Goal: Task Accomplishment & Management: Use online tool/utility

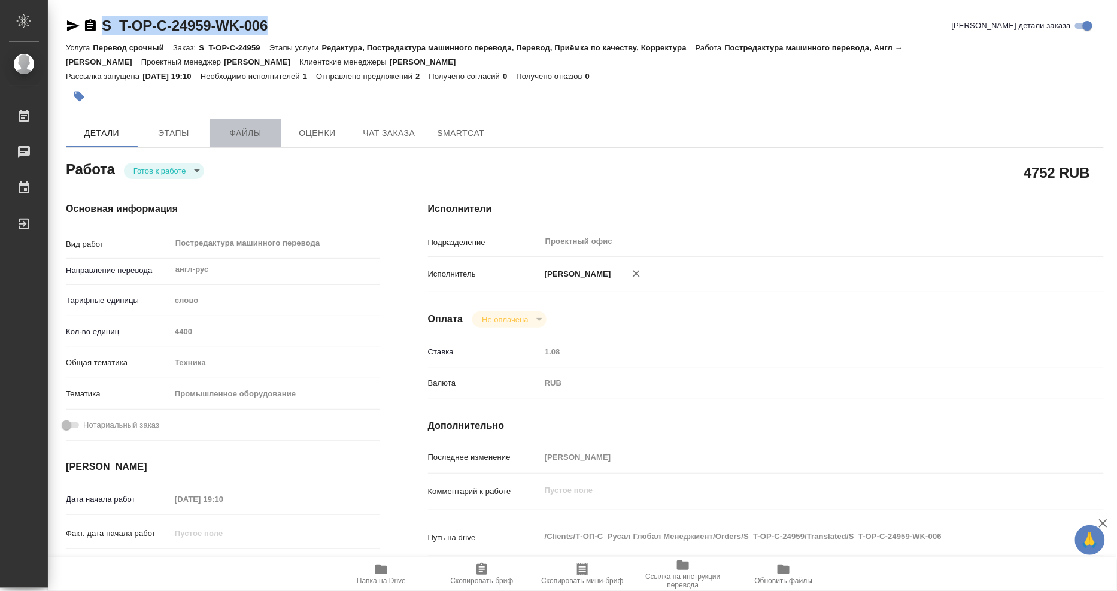
click at [253, 141] on button "Файлы" at bounding box center [245, 133] width 72 height 29
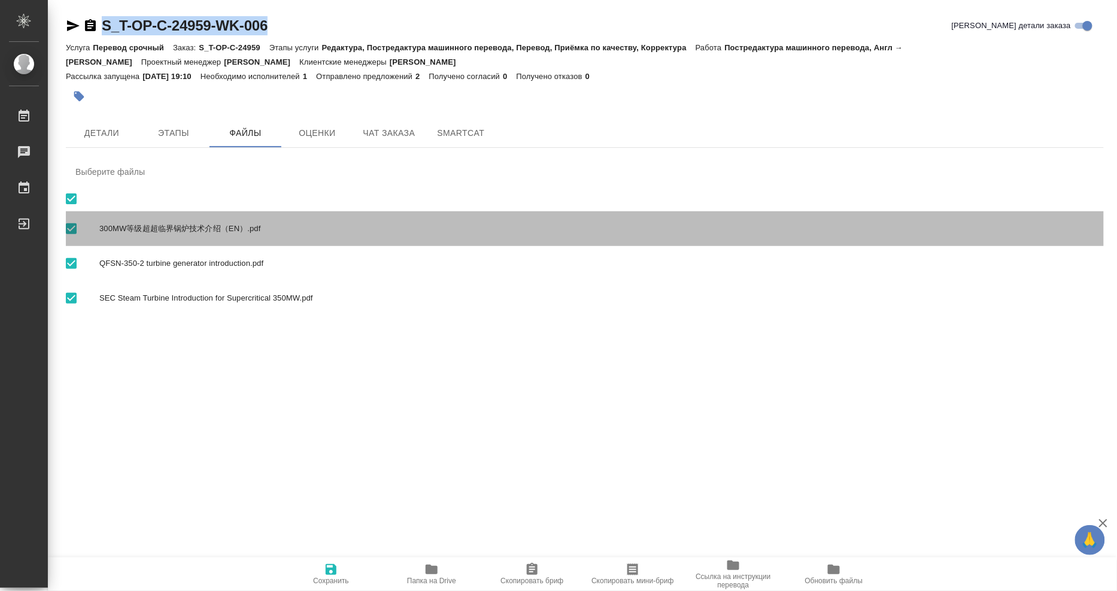
click at [247, 224] on span "300MW等级超超临界锅炉技术介绍（EN）.pdf" at bounding box center [596, 229] width 995 height 12
checkbox input "false"
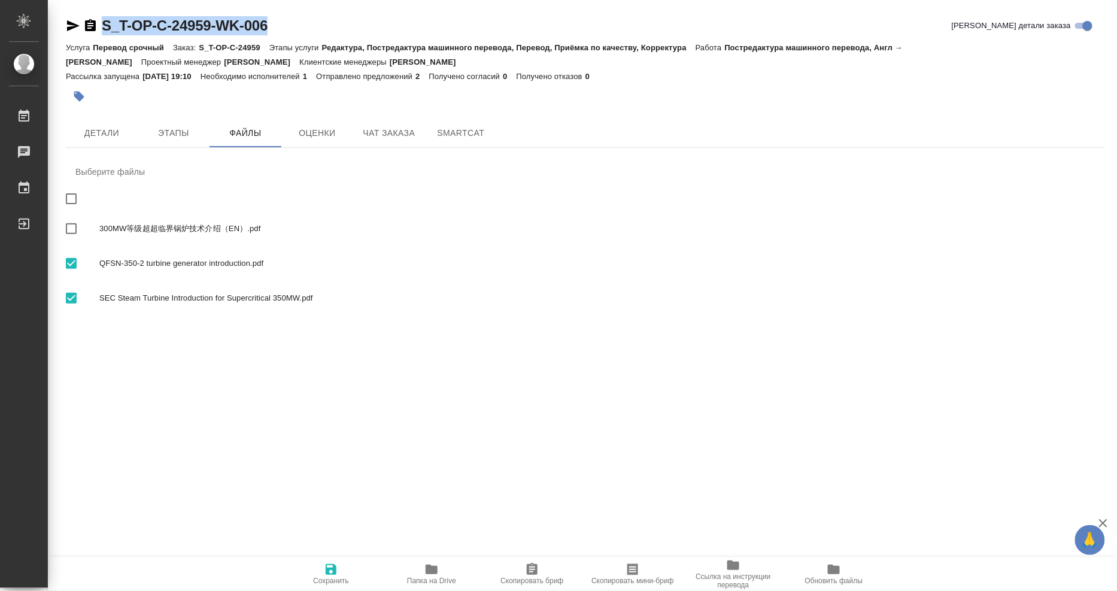
click at [120, 232] on span "300MW等级超超临界锅炉技术介绍（EN）.pdf" at bounding box center [596, 229] width 995 height 12
checkbox input "true"
click at [117, 133] on span "Детали" at bounding box center [101, 133] width 57 height 15
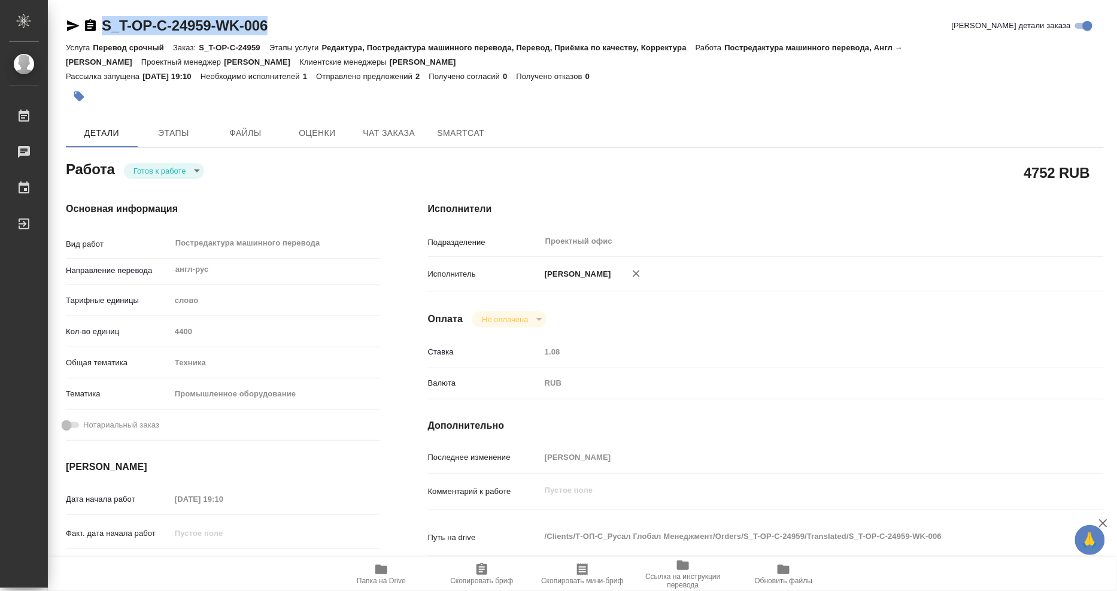
type textarea "x"
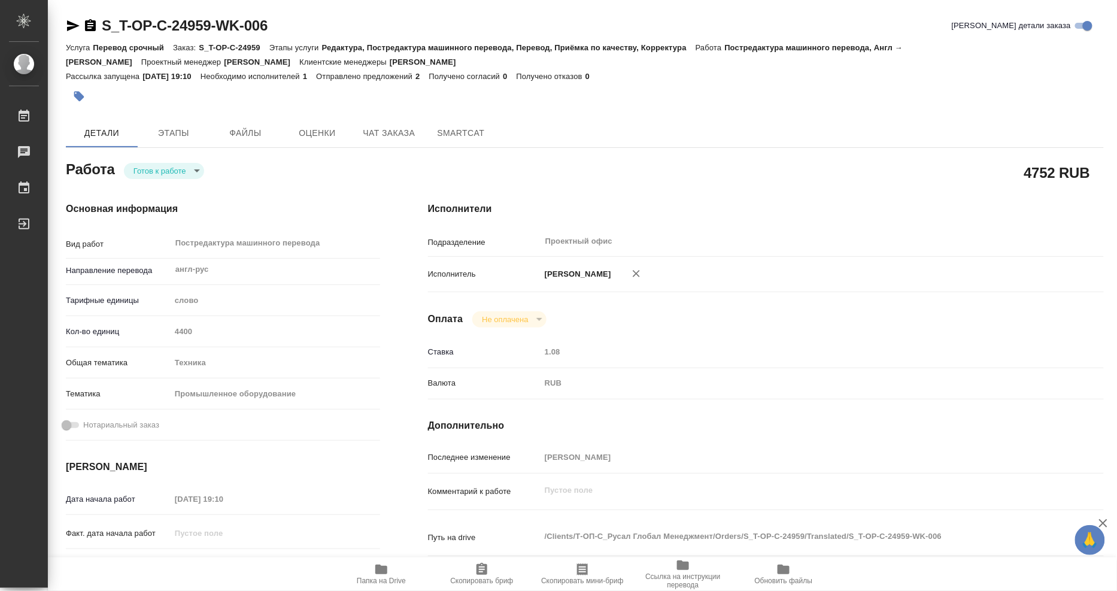
type textarea "x"
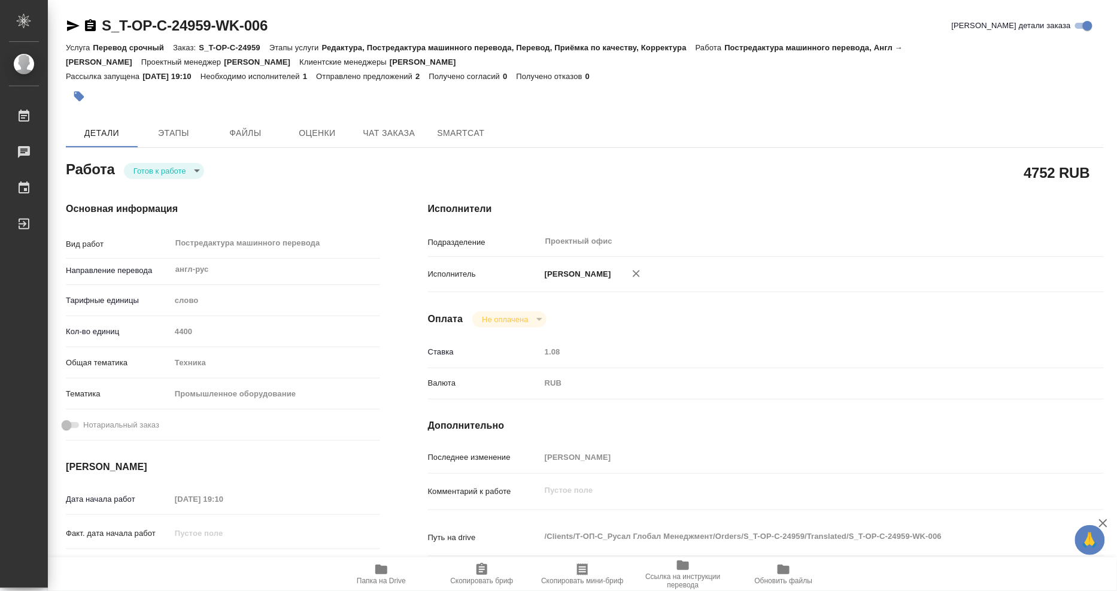
type textarea "x"
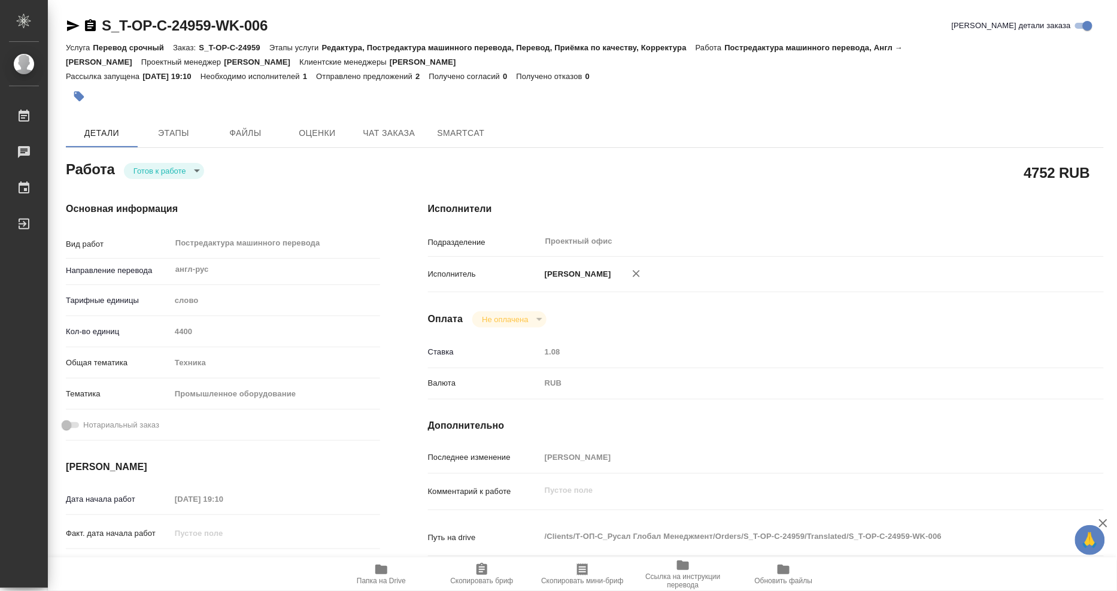
click at [390, 565] on span "Папка на Drive" at bounding box center [381, 573] width 86 height 23
